Goal: Task Accomplishment & Management: Use online tool/utility

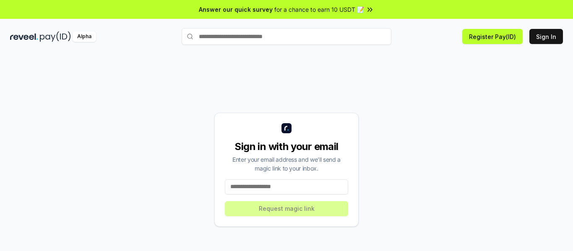
click at [279, 185] on input at bounding box center [286, 187] width 123 height 15
type input "**********"
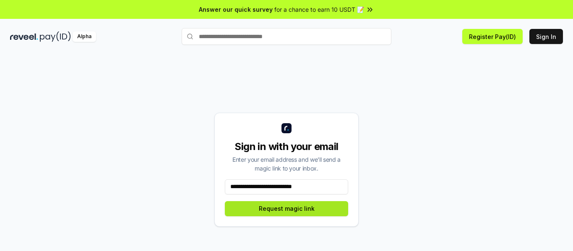
click at [261, 209] on button "Request magic link" at bounding box center [286, 208] width 123 height 15
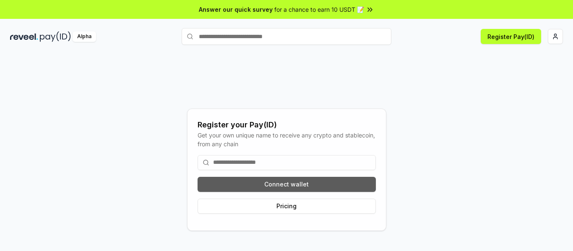
click at [266, 187] on button "Connect wallet" at bounding box center [287, 184] width 178 height 15
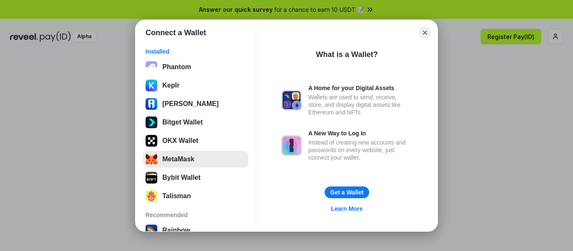
click at [167, 158] on button "MetaMask" at bounding box center [195, 159] width 105 height 17
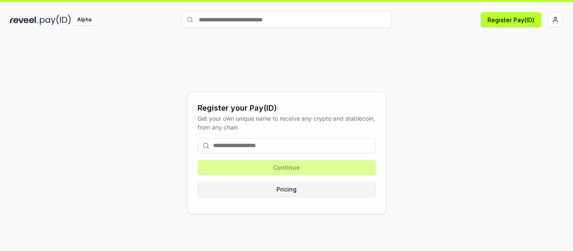
scroll to position [24, 0]
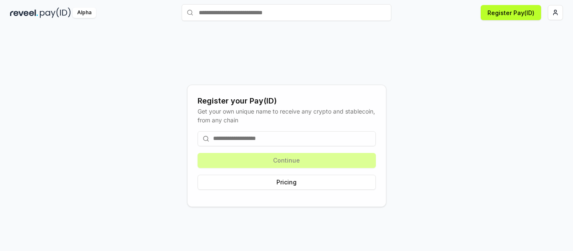
click at [279, 160] on div "Continue Pricing" at bounding box center [287, 161] width 178 height 72
click at [261, 134] on input at bounding box center [287, 138] width 178 height 15
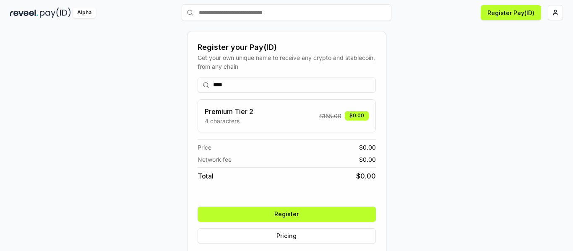
type input "****"
click at [298, 216] on button "Register" at bounding box center [287, 214] width 178 height 15
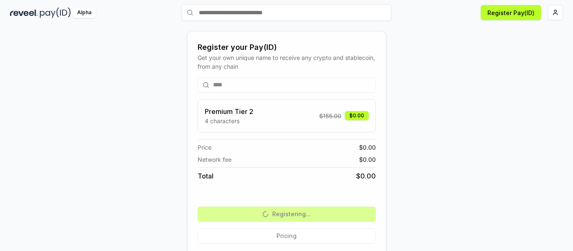
scroll to position [0, 0]
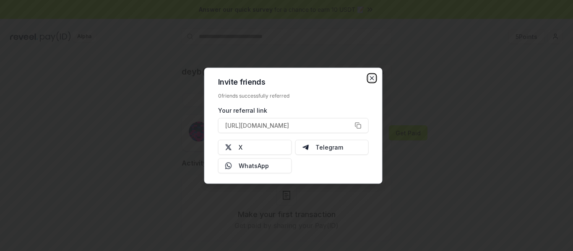
click at [373, 77] on icon "button" at bounding box center [372, 78] width 7 height 7
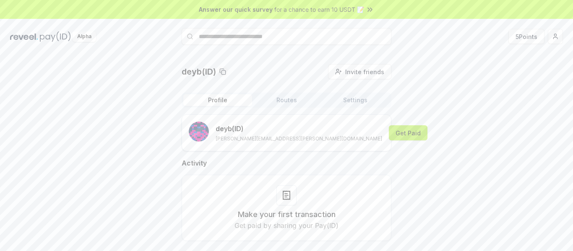
click at [389, 138] on button "Get Paid" at bounding box center [408, 132] width 39 height 15
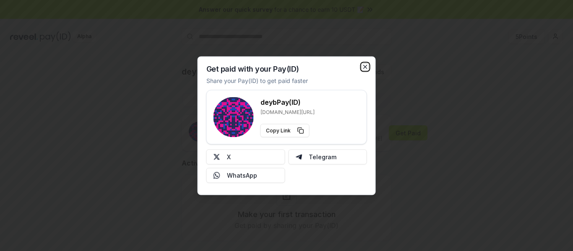
click at [365, 66] on icon "button" at bounding box center [365, 66] width 7 height 7
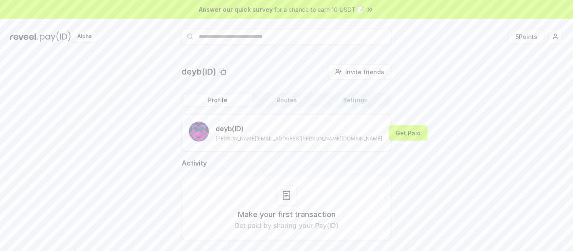
click at [366, 13] on div "Answer our quick survey for a chance to earn 10 USDT 📝" at bounding box center [286, 9] width 573 height 19
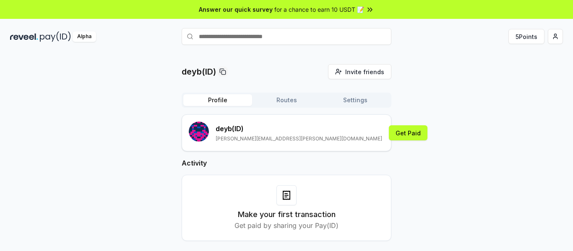
click at [269, 98] on button "Routes" at bounding box center [286, 100] width 69 height 12
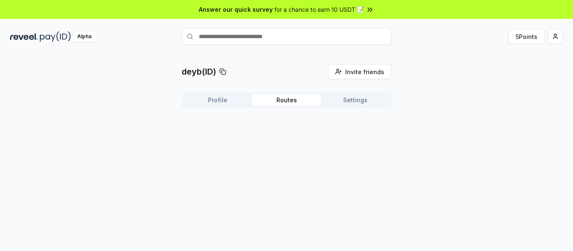
click at [274, 101] on button "Routes" at bounding box center [286, 100] width 69 height 12
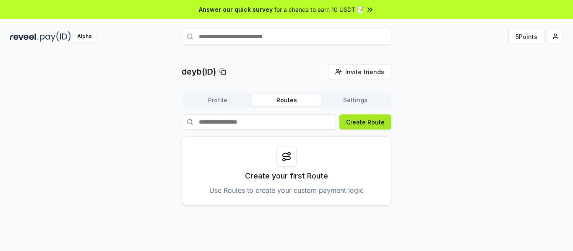
click at [364, 125] on button "Create Route" at bounding box center [365, 122] width 52 height 15
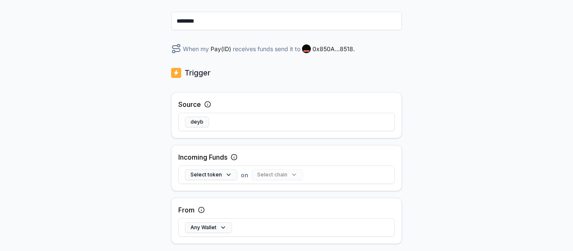
scroll to position [84, 0]
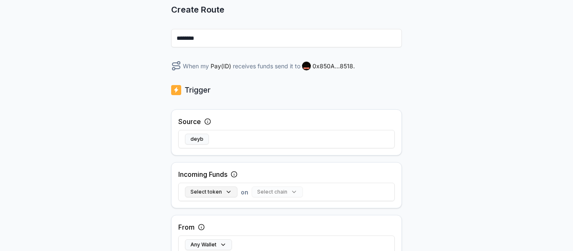
click at [222, 191] on button "Select token" at bounding box center [211, 192] width 52 height 11
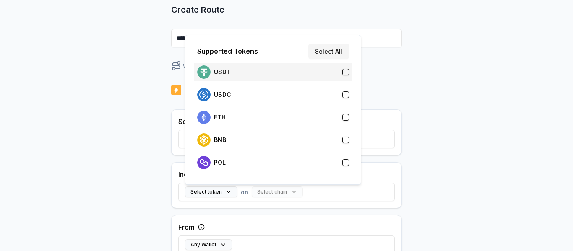
click at [272, 76] on div "USDT" at bounding box center [273, 71] width 152 height 13
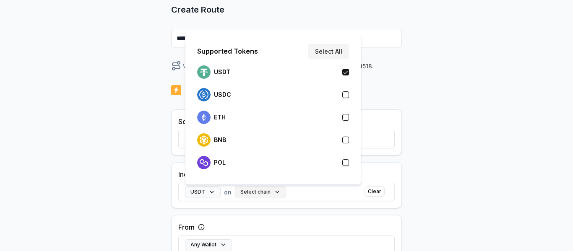
click at [256, 193] on button "Select chain" at bounding box center [260, 192] width 51 height 11
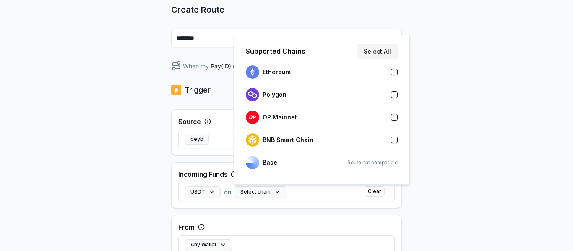
click at [293, 212] on div "Source deyb Incoming Funds USDT on Select chain Clear From Any Wallet" at bounding box center [286, 186] width 231 height 152
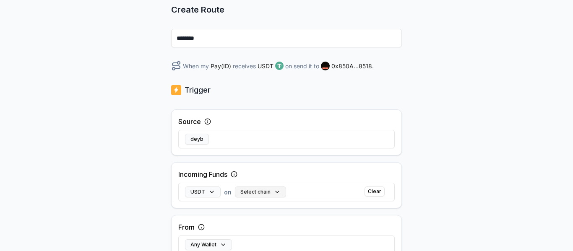
click at [266, 192] on button "Select chain" at bounding box center [260, 192] width 51 height 11
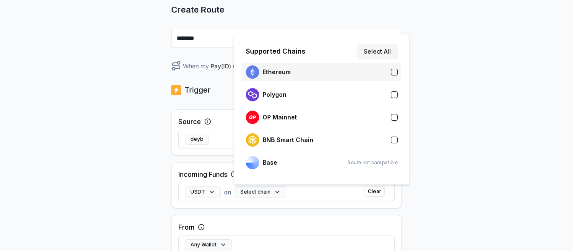
click at [303, 77] on div "Ethereum" at bounding box center [322, 71] width 152 height 13
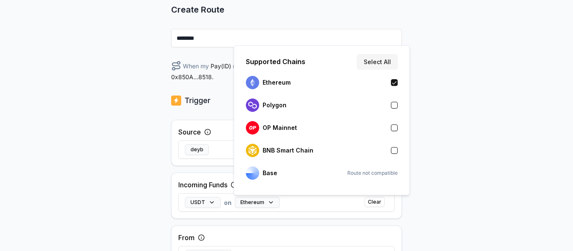
click at [172, 203] on div "Incoming Funds USDT on Ethereum Clear" at bounding box center [286, 196] width 231 height 46
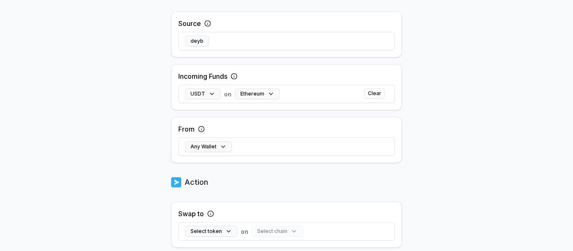
scroll to position [252, 0]
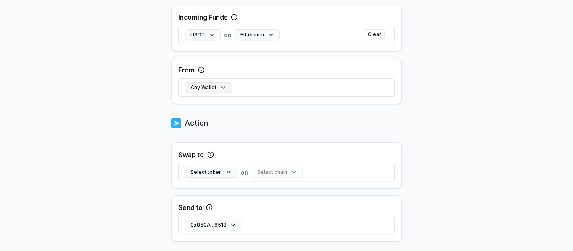
click at [222, 87] on button "Any Wallet" at bounding box center [208, 87] width 47 height 11
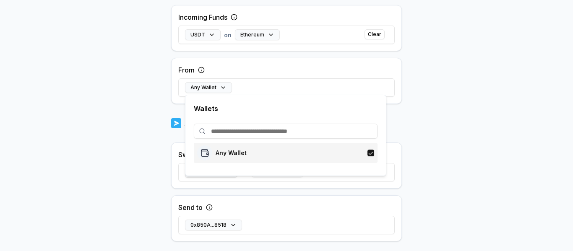
click at [212, 156] on div "Any Wallet" at bounding box center [222, 153] width 50 height 15
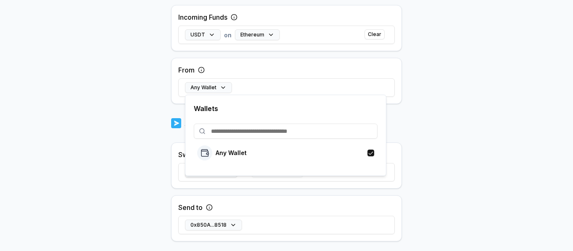
click at [114, 132] on body "Answer our quick survey for a chance to earn 10 USDT 📝 Alpha 5 Points Back Crea…" at bounding box center [286, 125] width 573 height 251
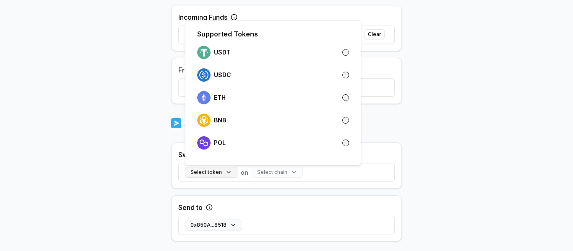
click at [212, 178] on button "Select token" at bounding box center [211, 172] width 52 height 11
click at [191, 189] on div "Swap to Select token on Select chain Send to 0x850A...8518" at bounding box center [286, 192] width 231 height 99
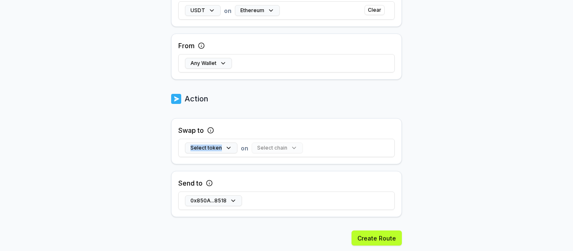
scroll to position [300, 0]
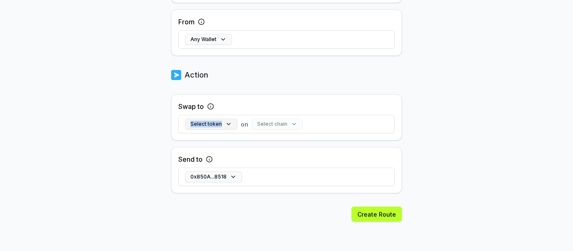
click at [205, 122] on button "Select token" at bounding box center [211, 124] width 52 height 11
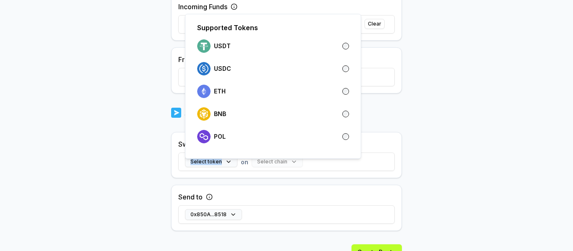
scroll to position [258, 0]
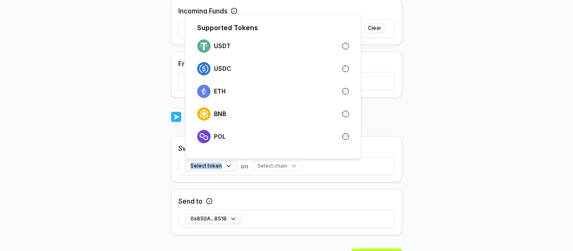
click at [446, 169] on body "Answer our quick survey for a chance to earn 10 USDT 📝 Alpha 5 Points Back Crea…" at bounding box center [286, 125] width 573 height 251
